Goal: Check status: Check status

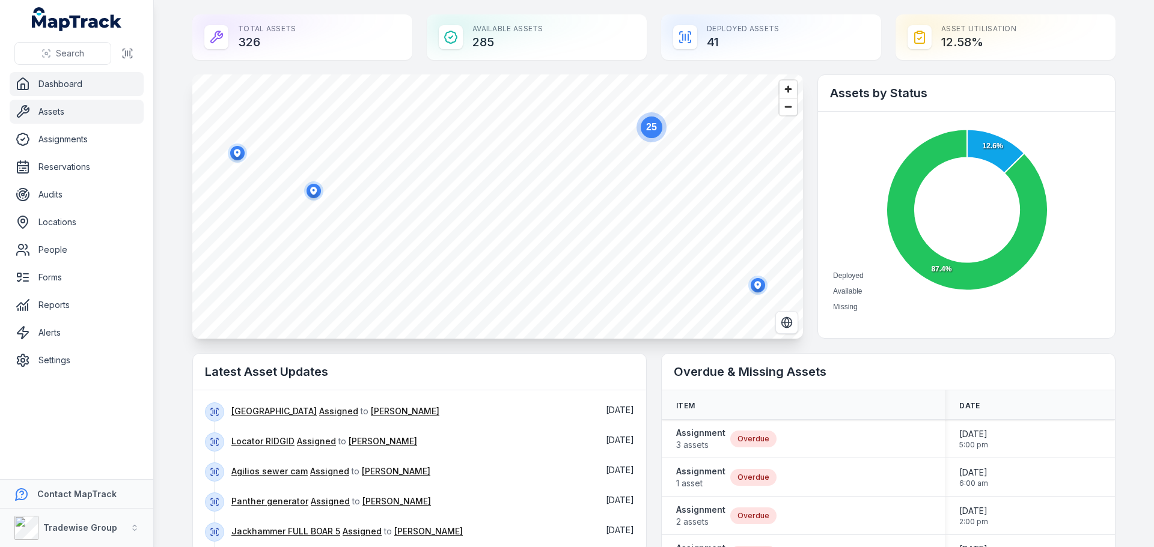
click at [49, 111] on link "Assets" at bounding box center [77, 112] width 134 height 24
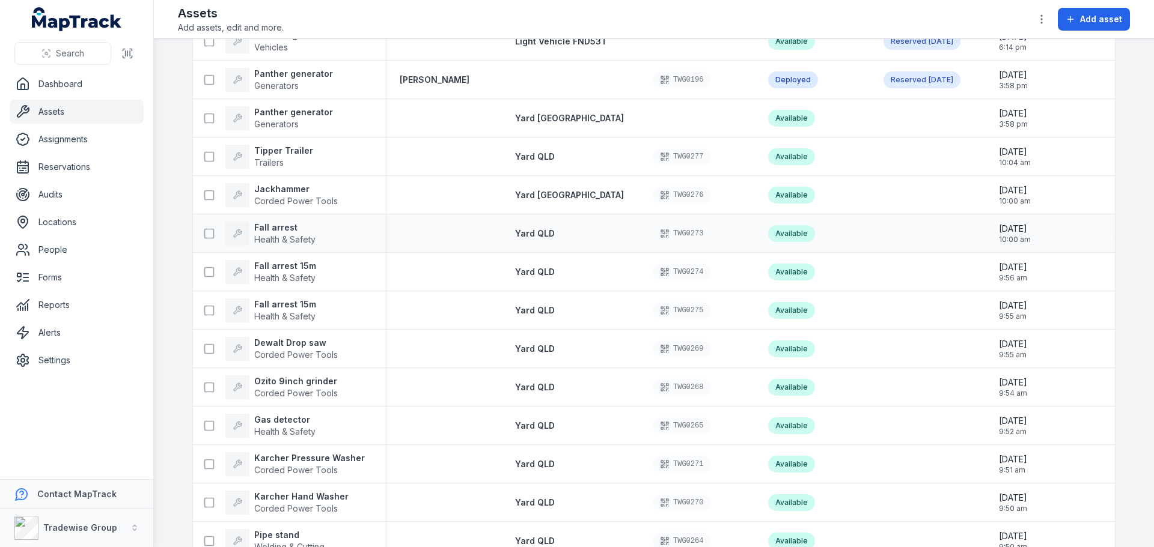
scroll to position [421, 0]
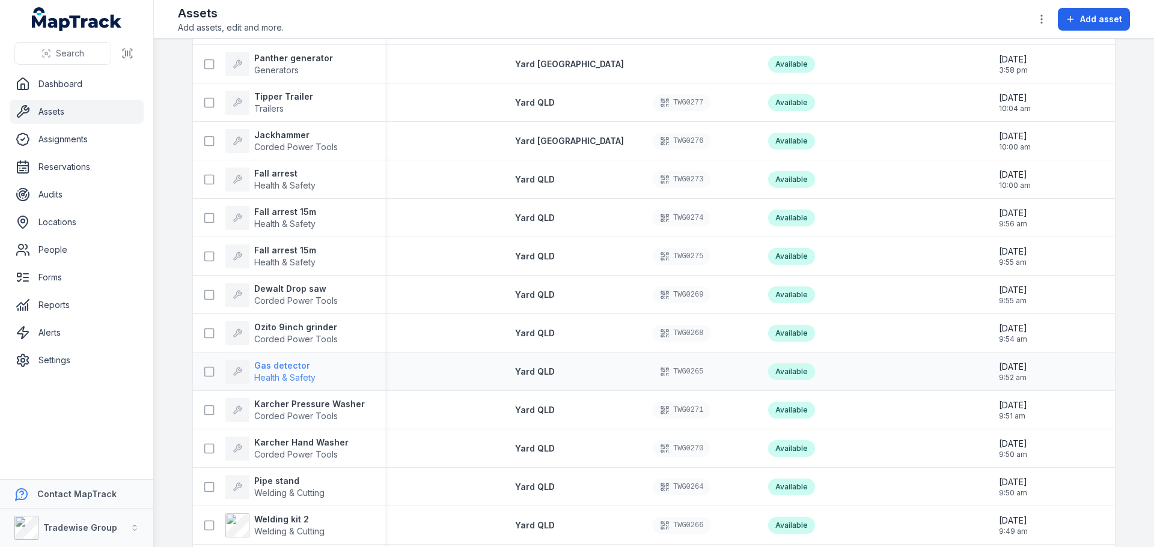
click at [287, 367] on strong "Gas detector" at bounding box center [284, 366] width 61 height 12
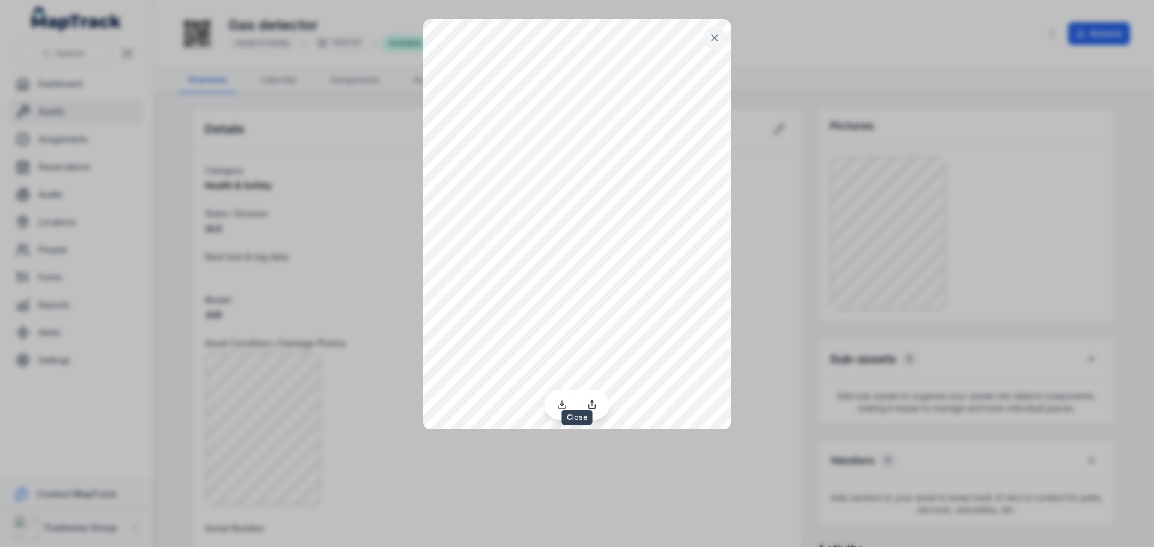
click at [718, 27] on button at bounding box center [714, 37] width 23 height 23
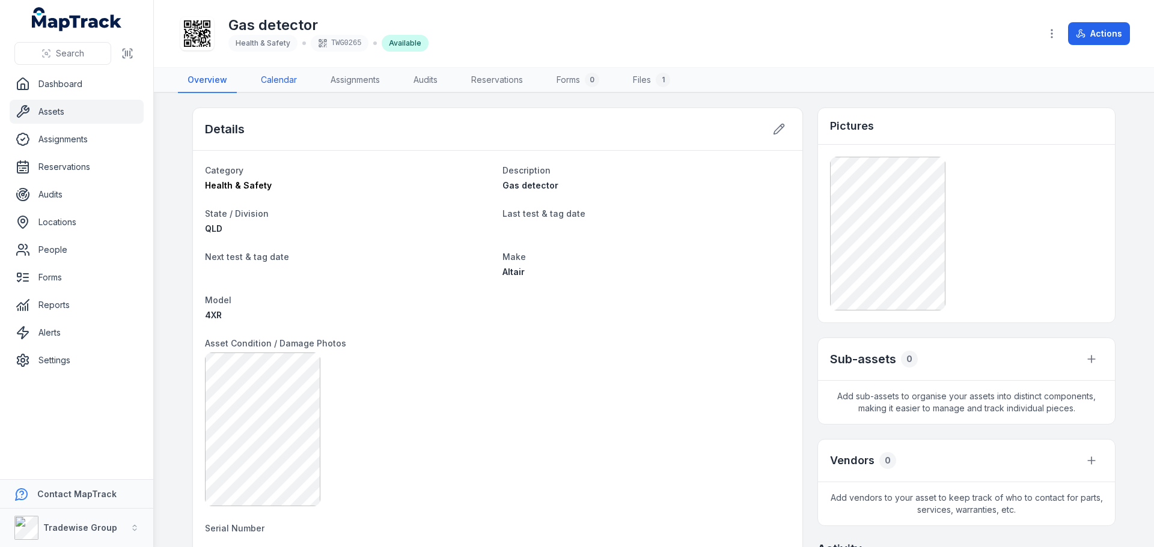
click at [285, 82] on link "Calendar" at bounding box center [278, 80] width 55 height 25
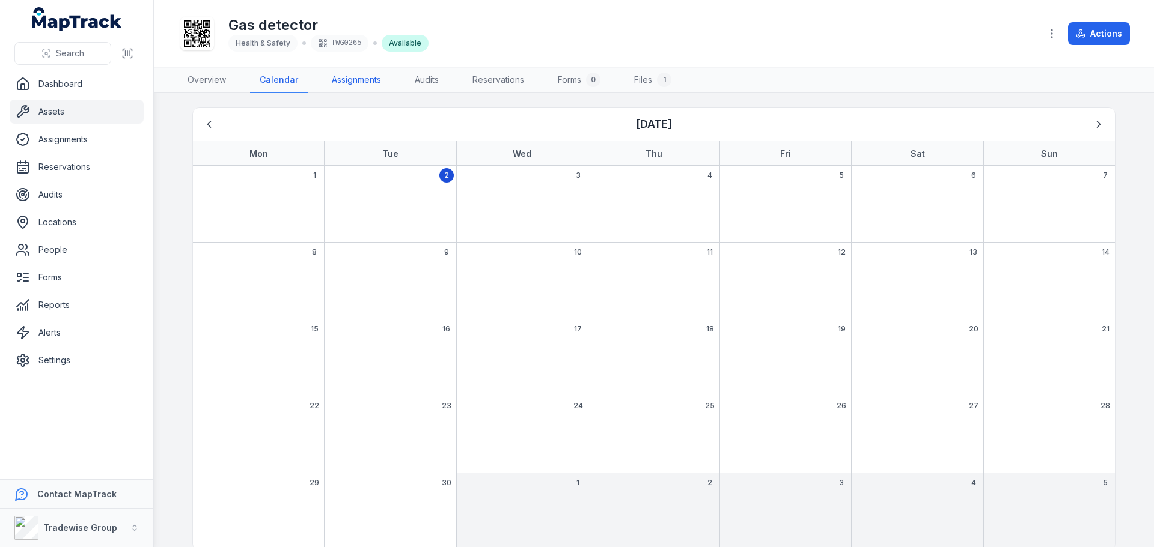
click at [343, 82] on link "Assignments" at bounding box center [356, 80] width 69 height 25
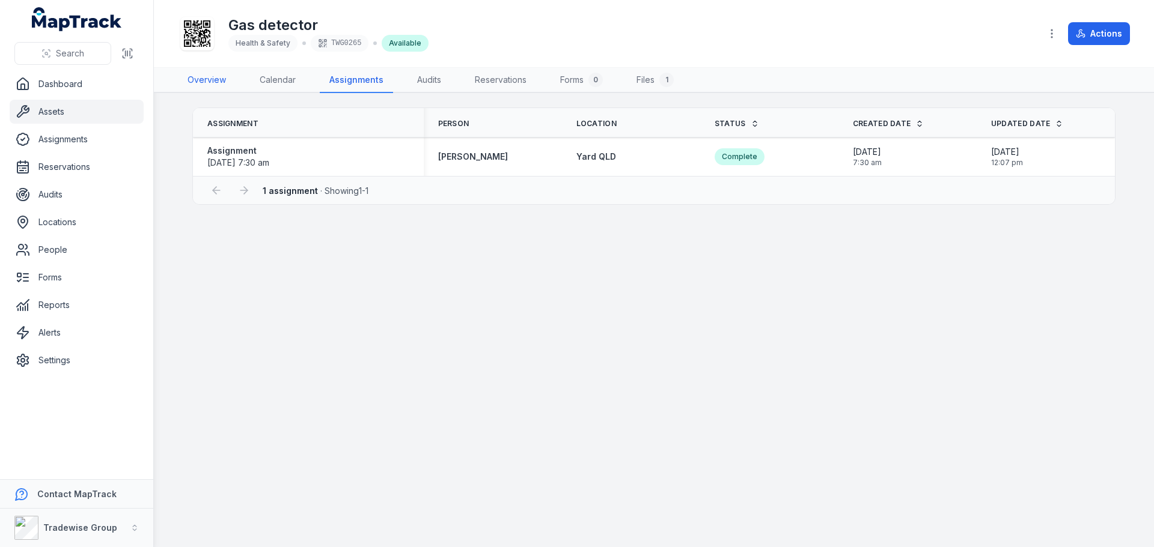
click at [203, 76] on link "Overview" at bounding box center [207, 80] width 58 height 25
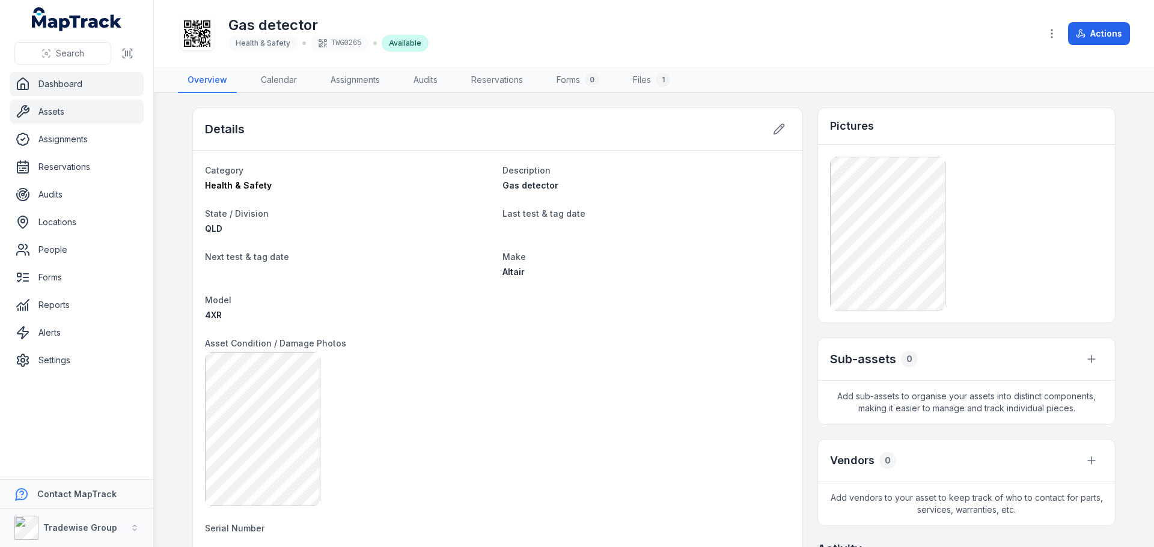
click at [41, 78] on link "Dashboard" at bounding box center [77, 84] width 134 height 24
